Goal: Download file/media

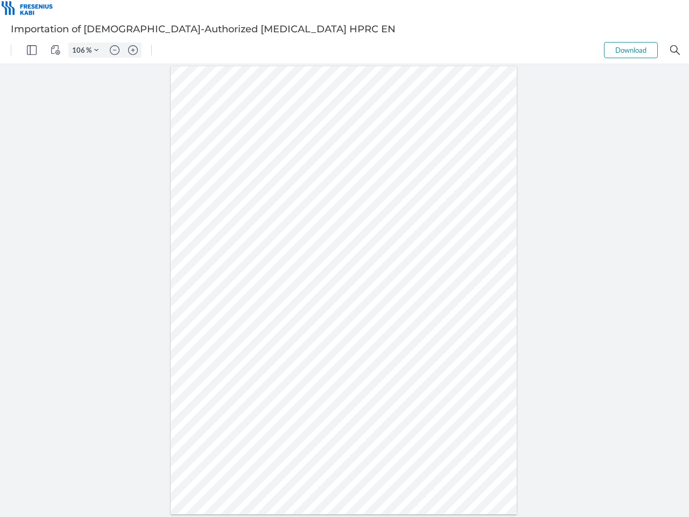
click at [32, 50] on img "Panel" at bounding box center [32, 50] width 10 height 10
click at [55, 50] on img "View Controls" at bounding box center [56, 50] width 10 height 10
click at [80, 50] on input "106" at bounding box center [77, 50] width 17 height 10
click at [96, 50] on img "Zoom Controls" at bounding box center [96, 50] width 4 height 4
click at [115, 50] on img "Zoom out" at bounding box center [115, 50] width 10 height 10
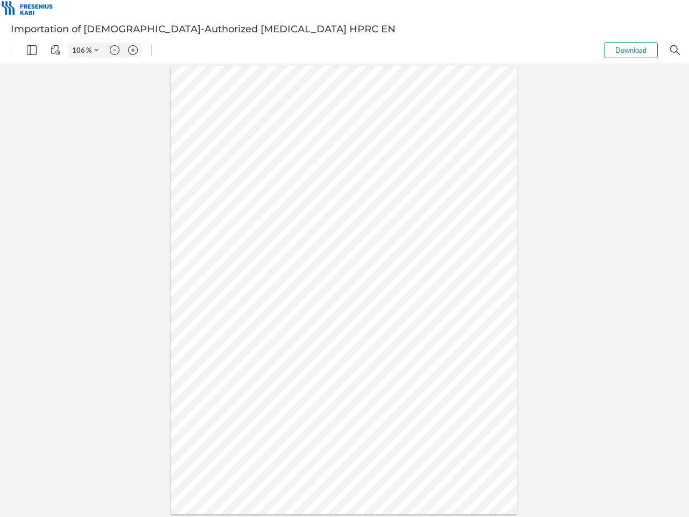
click at [133, 50] on img "Zoom in" at bounding box center [133, 50] width 10 height 10
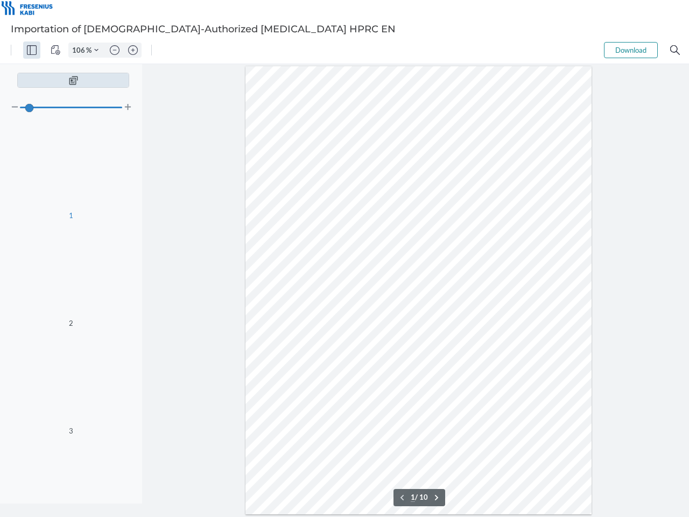
type input "106"
click at [631, 50] on button "Download" at bounding box center [631, 50] width 54 height 16
